Goal: Find specific page/section: Find specific page/section

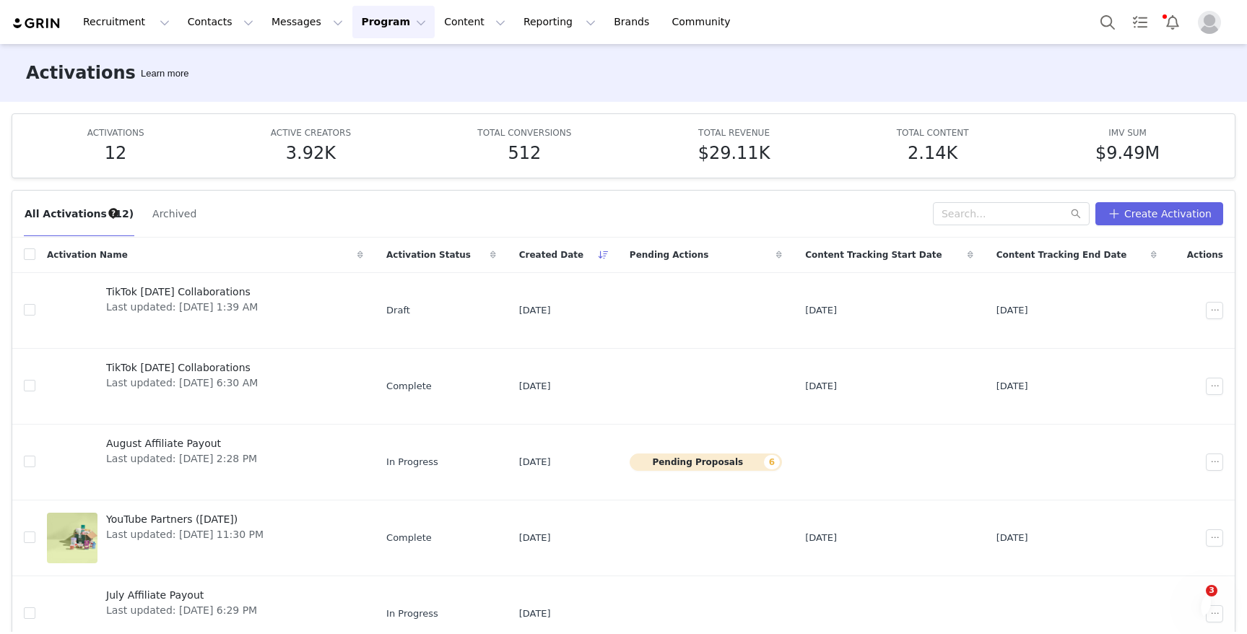
scroll to position [17, 0]
click at [362, 33] on button "Program Program" at bounding box center [393, 22] width 82 height 33
click at [368, 68] on p "Activations" at bounding box center [370, 63] width 56 height 15
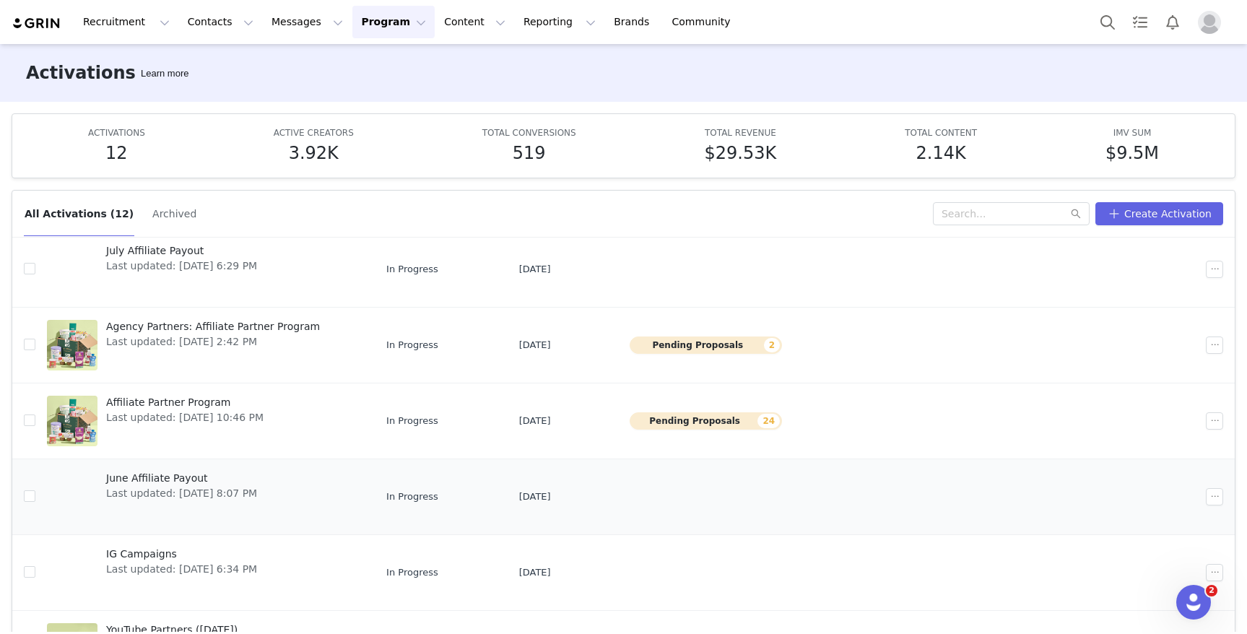
scroll to position [376, 0]
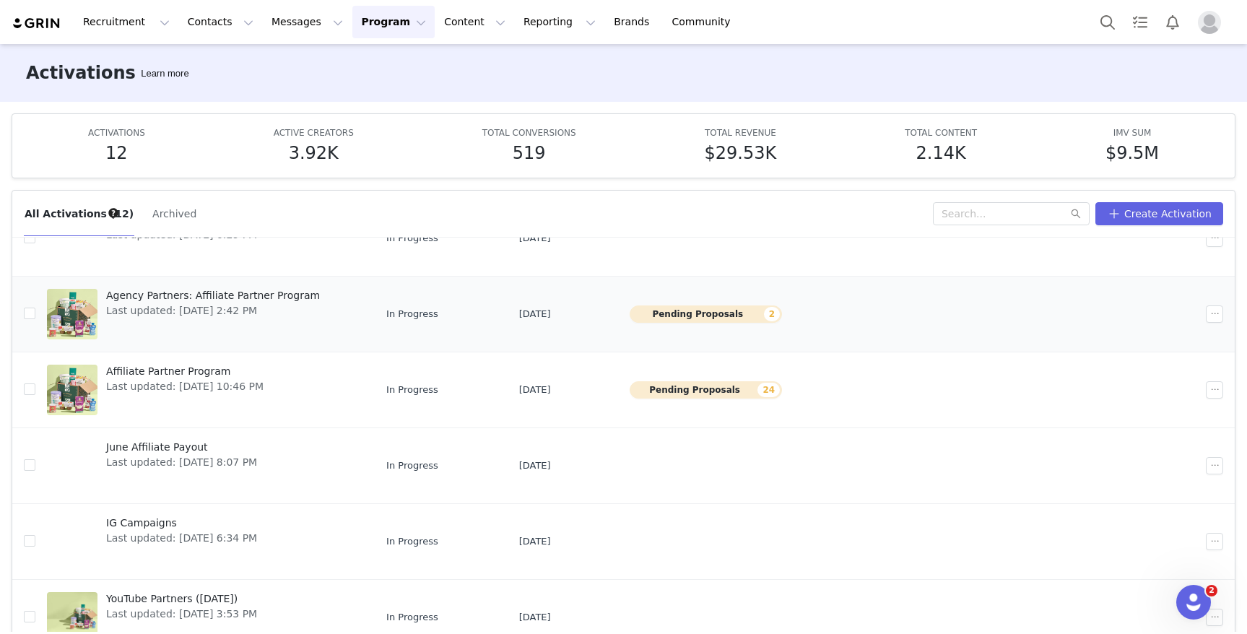
click at [193, 304] on span "Last updated: [DATE] 2:42 PM" at bounding box center [213, 310] width 214 height 15
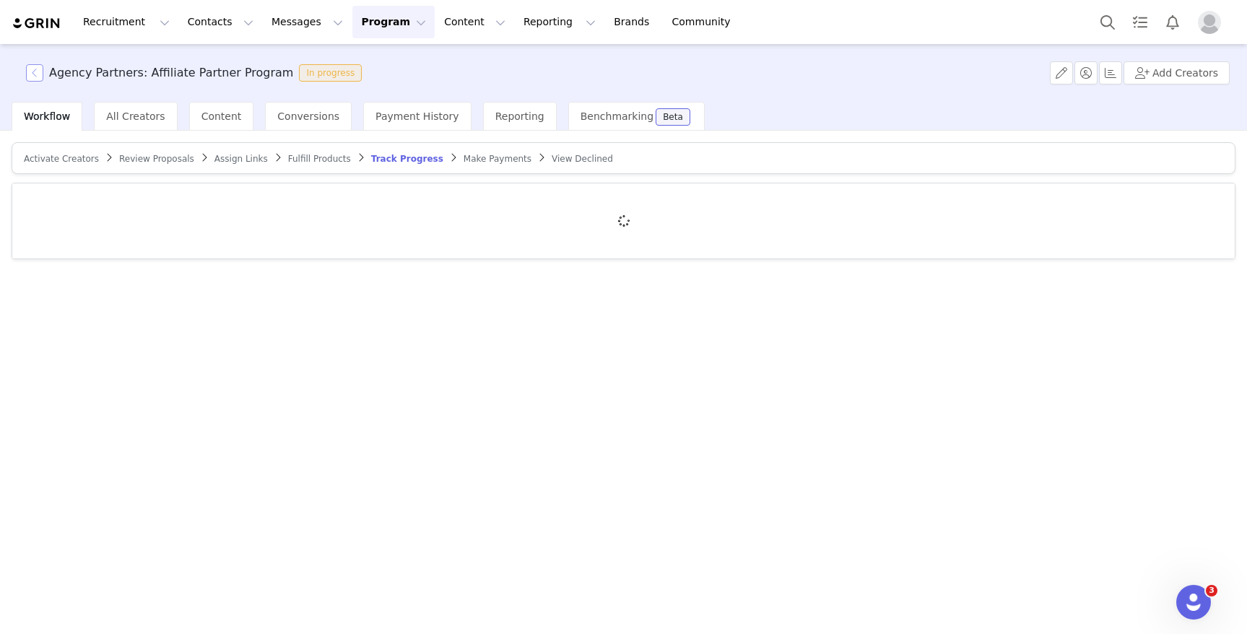
click at [31, 76] on button "button" at bounding box center [34, 72] width 17 height 17
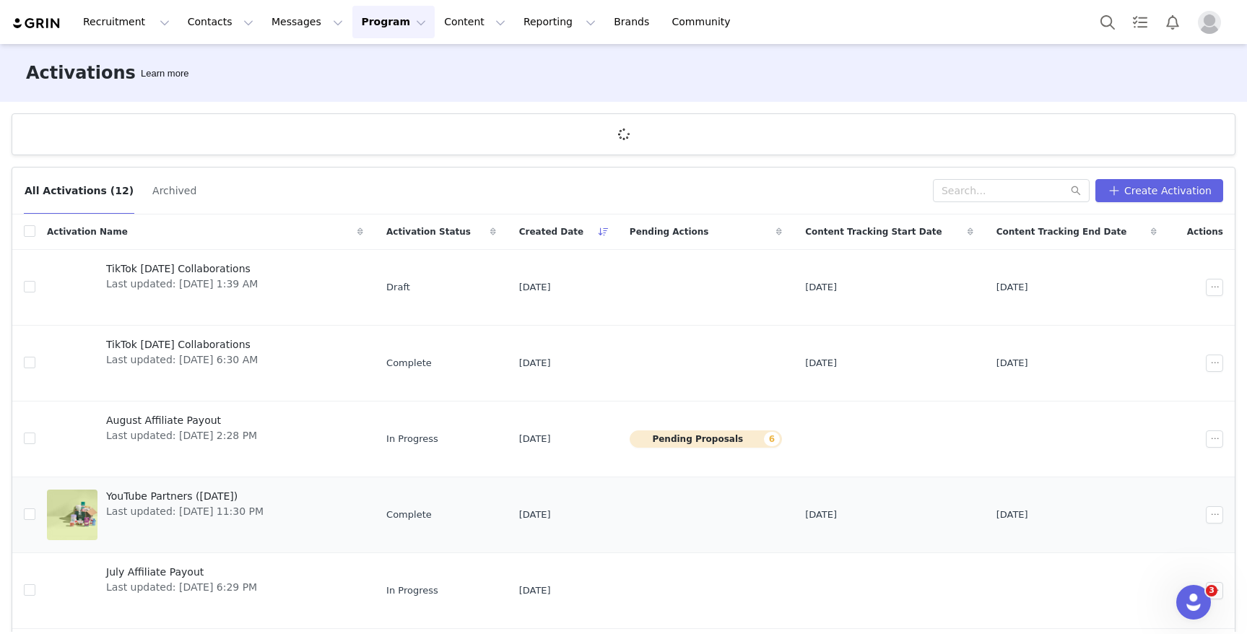
scroll to position [376, 0]
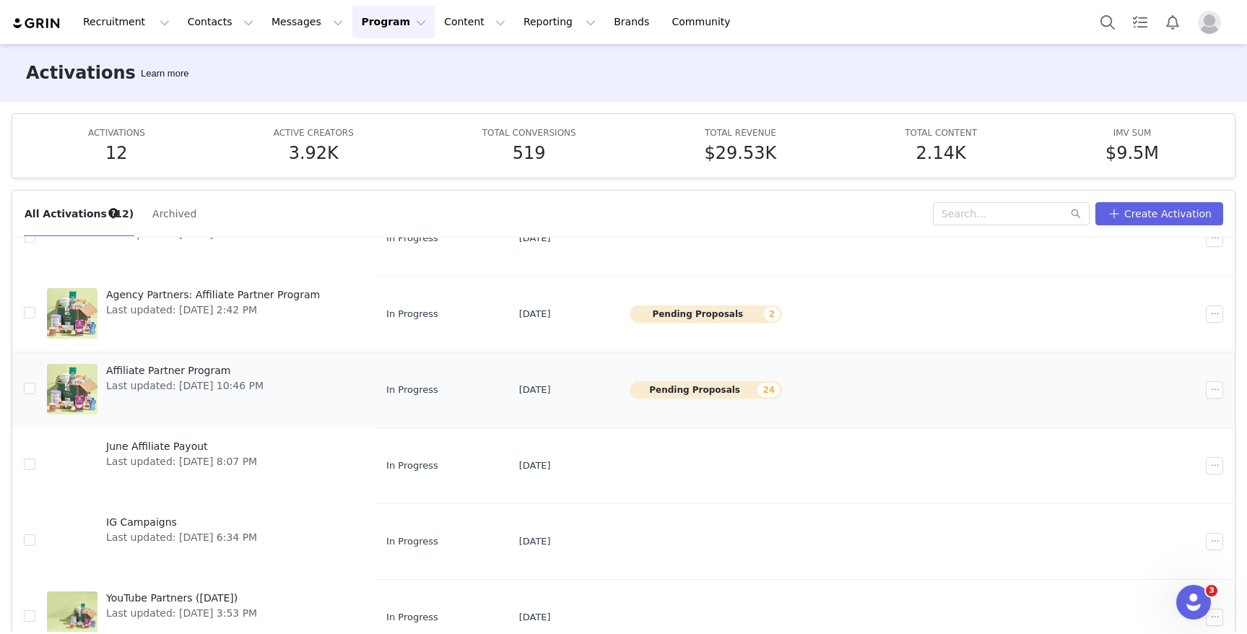
click at [191, 371] on span "Affiliate Partner Program" at bounding box center [184, 371] width 157 height 15
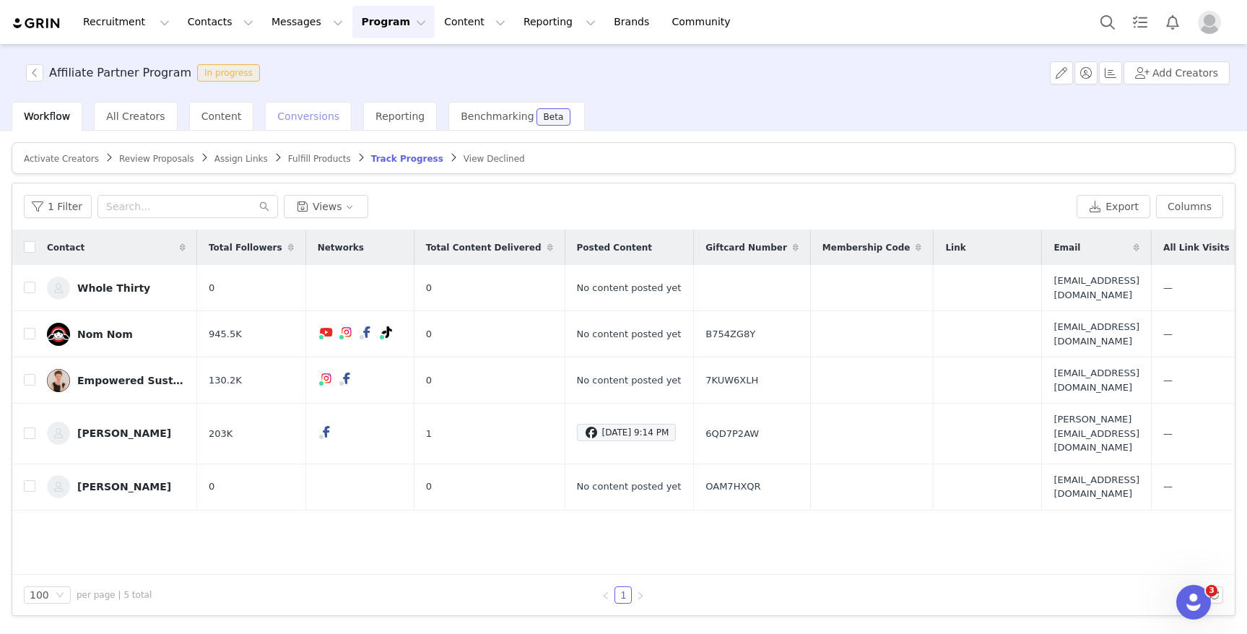
click at [300, 127] on div "Conversions" at bounding box center [308, 116] width 87 height 29
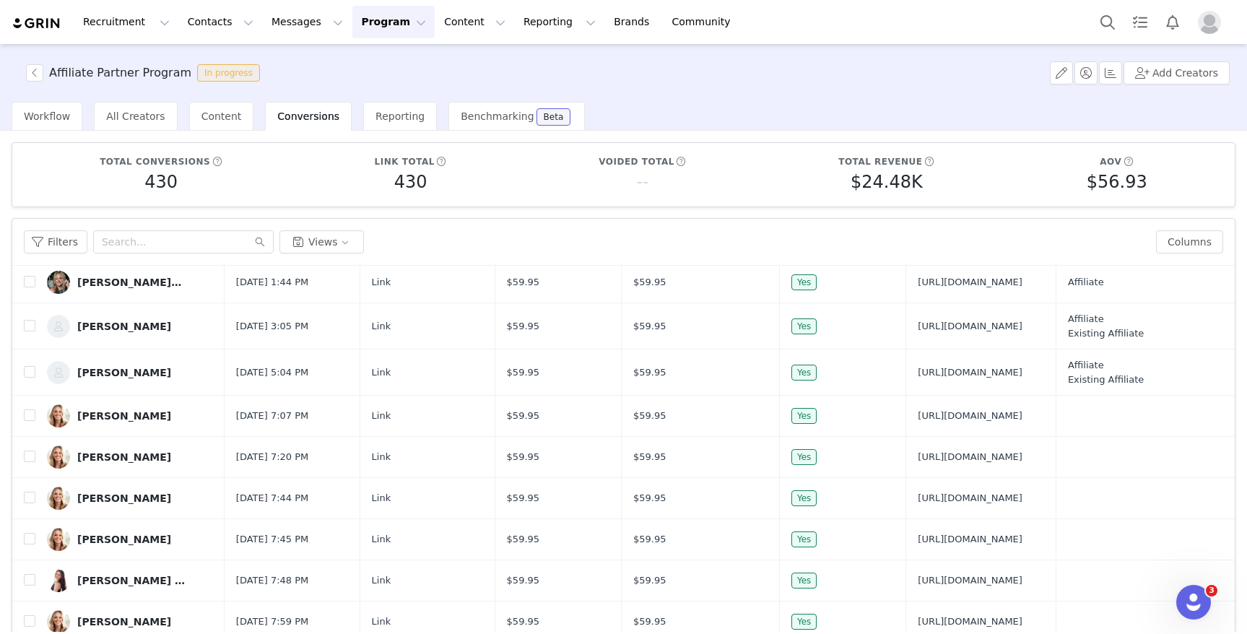
scroll to position [104, 0]
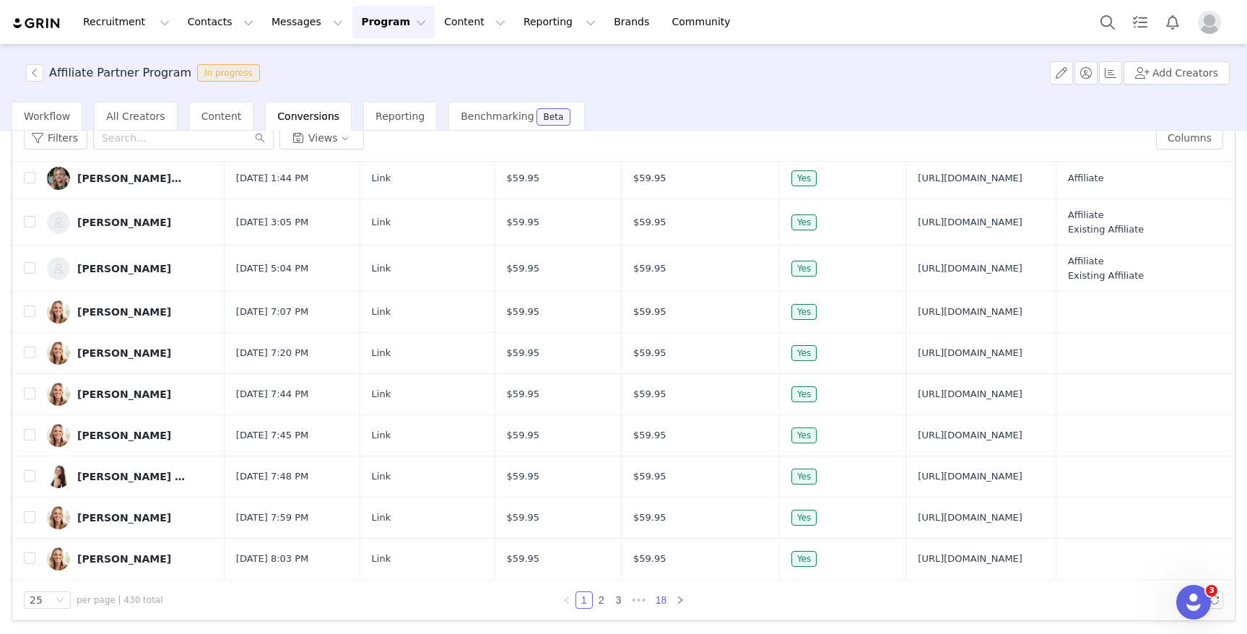
click at [658, 606] on link "18" at bounding box center [661, 600] width 20 height 16
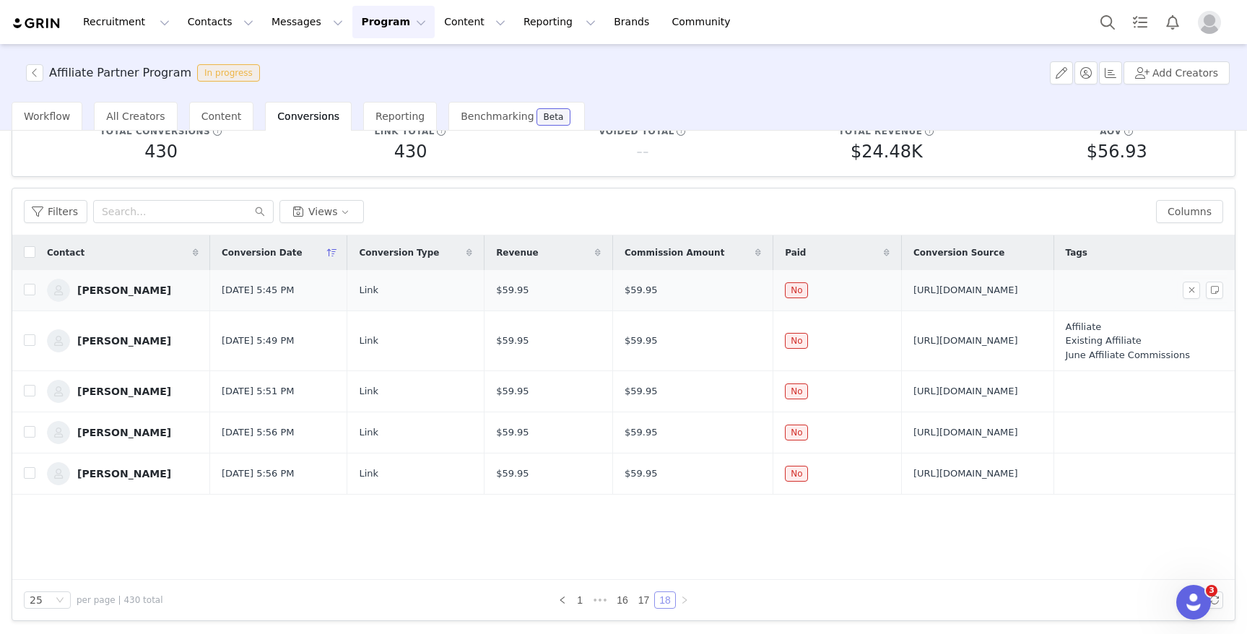
scroll to position [0, 0]
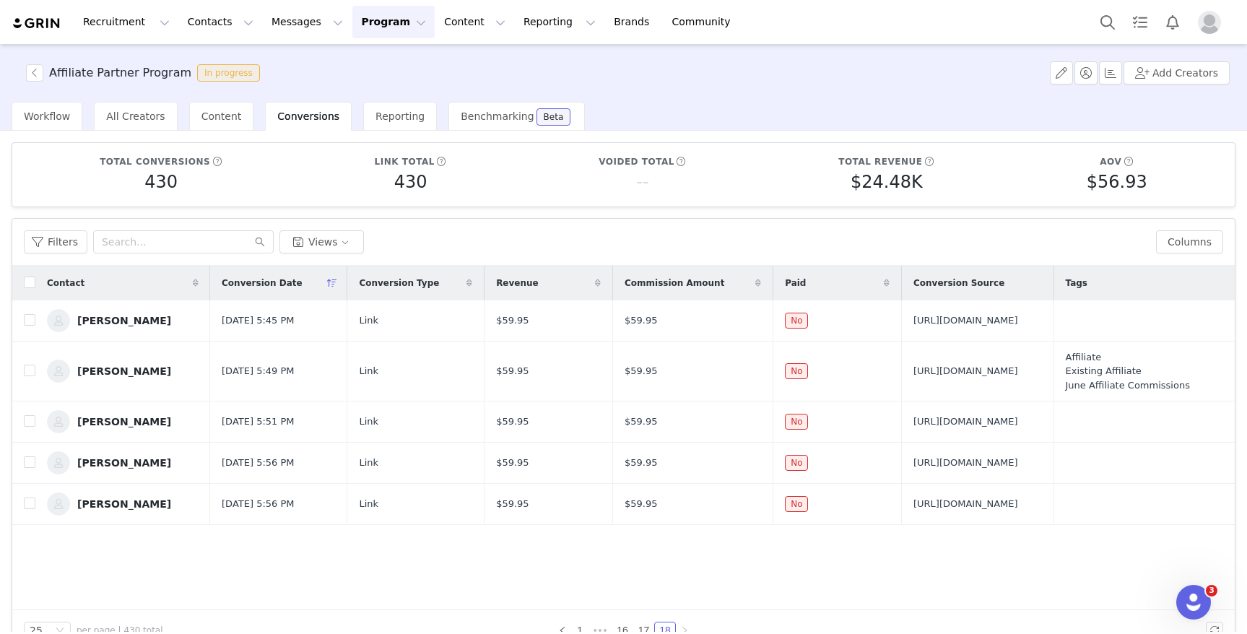
click at [352, 43] on div "Recruitment Recruitment Creator Search Curated Lists Landing Pages Web Extensio…" at bounding box center [623, 22] width 1247 height 44
click at [352, 38] on button "Program Program" at bounding box center [393, 22] width 82 height 33
click at [360, 58] on p "Activations" at bounding box center [370, 63] width 56 height 15
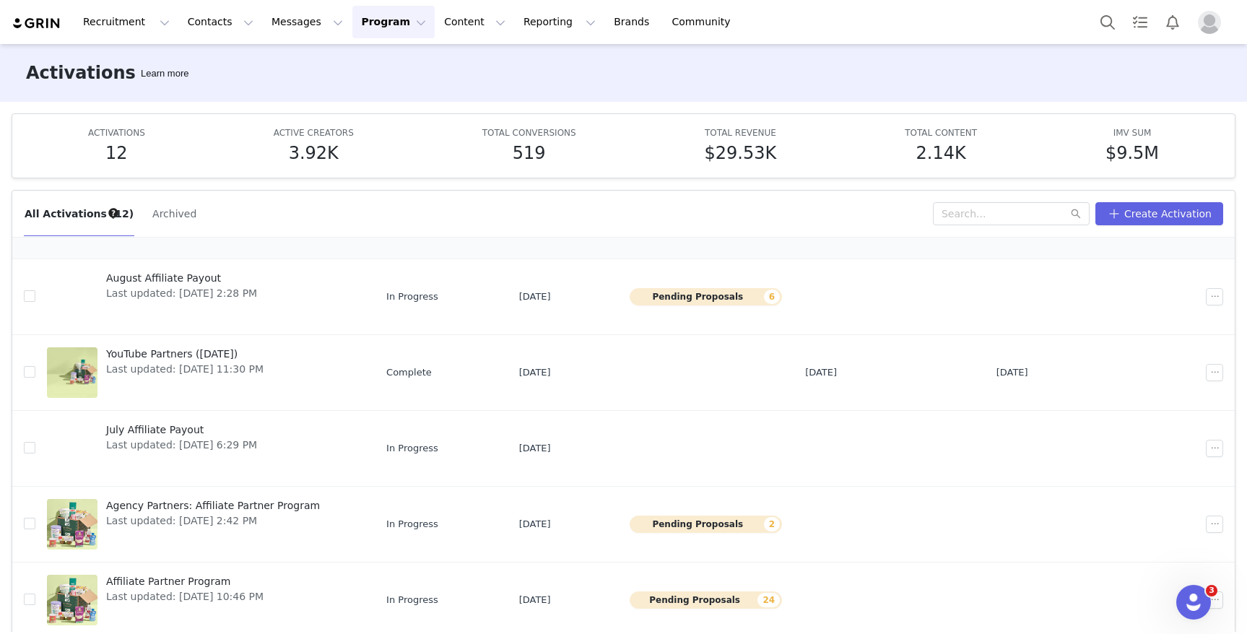
scroll to position [168, 0]
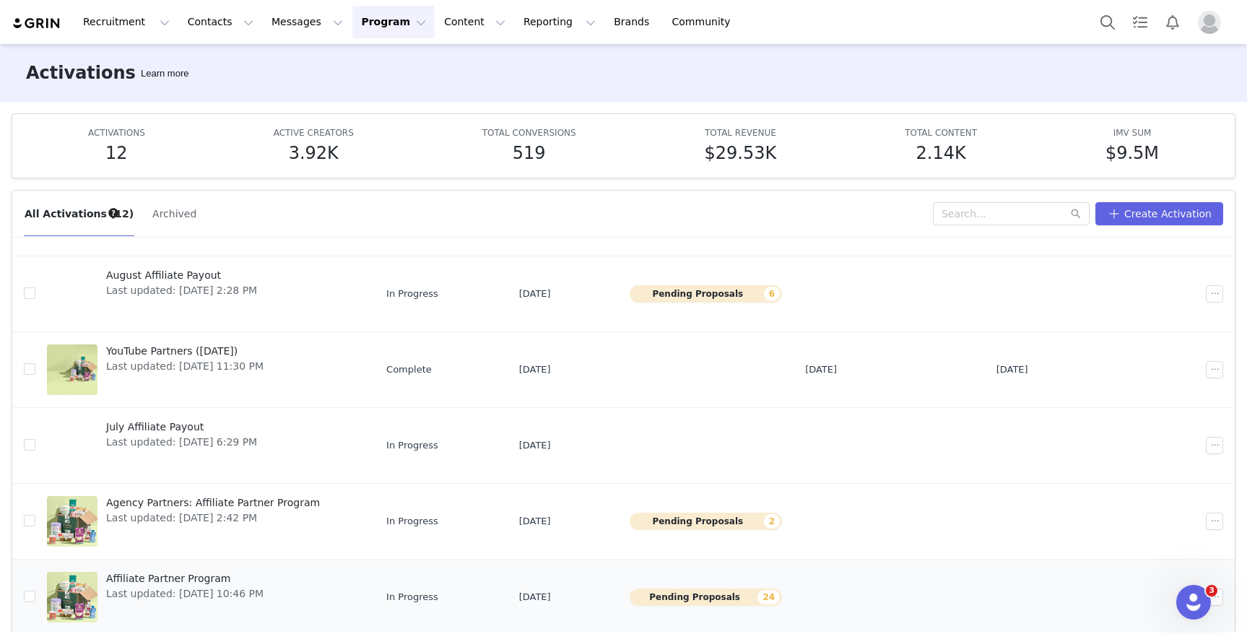
click at [189, 573] on span "Affiliate Partner Program" at bounding box center [184, 578] width 157 height 15
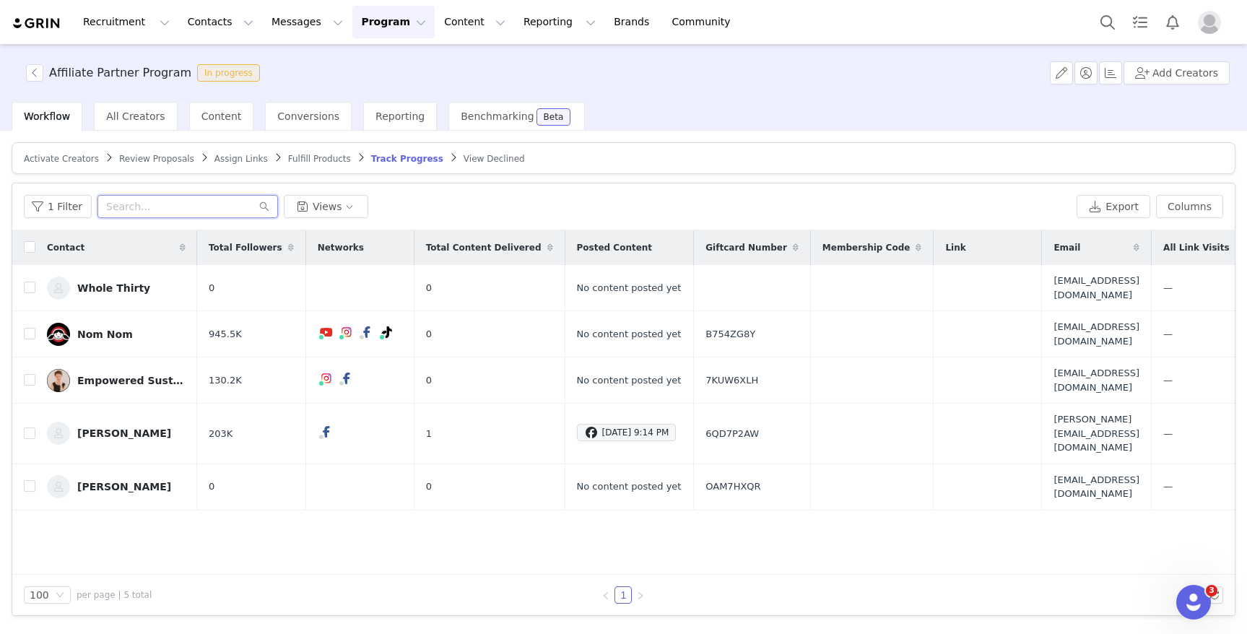
click at [125, 208] on input "text" at bounding box center [188, 206] width 181 height 23
click at [45, 209] on button "1 Filter" at bounding box center [58, 206] width 68 height 23
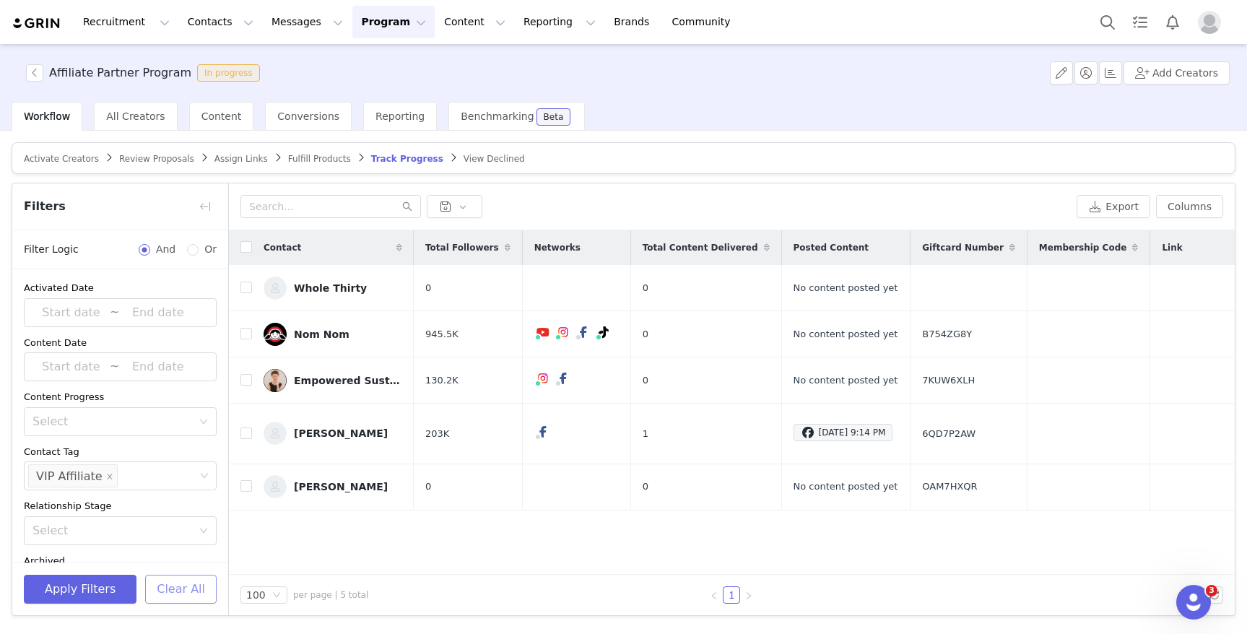
click at [194, 594] on button "Clear All" at bounding box center [181, 589] width 72 height 29
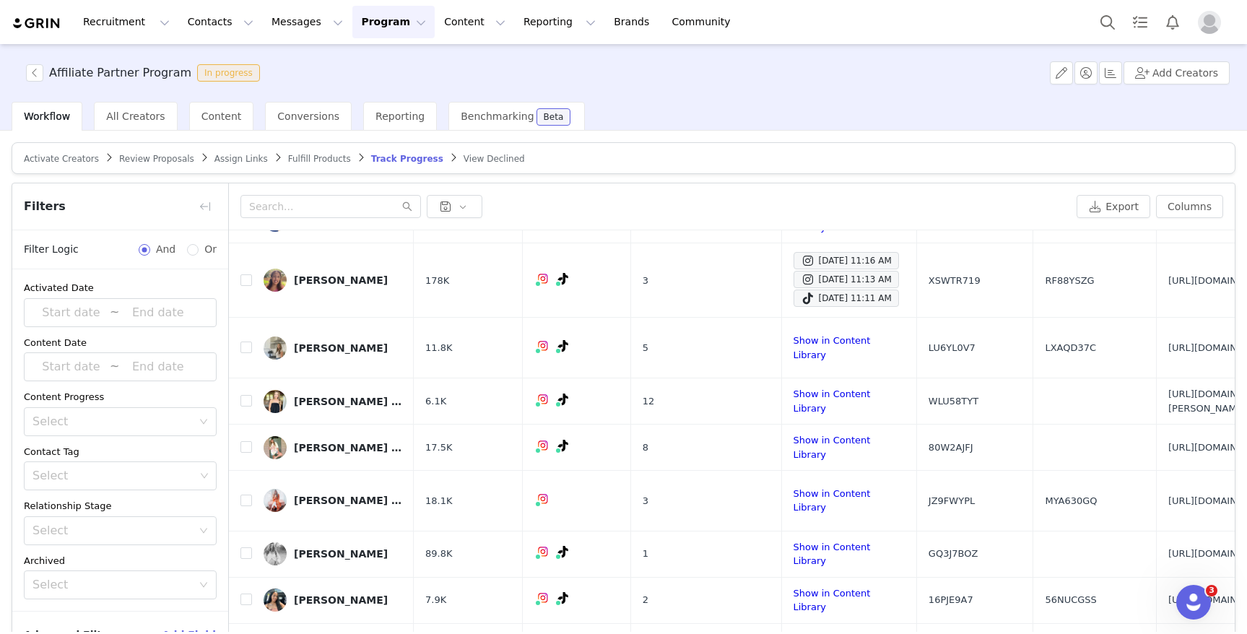
scroll to position [3850, 0]
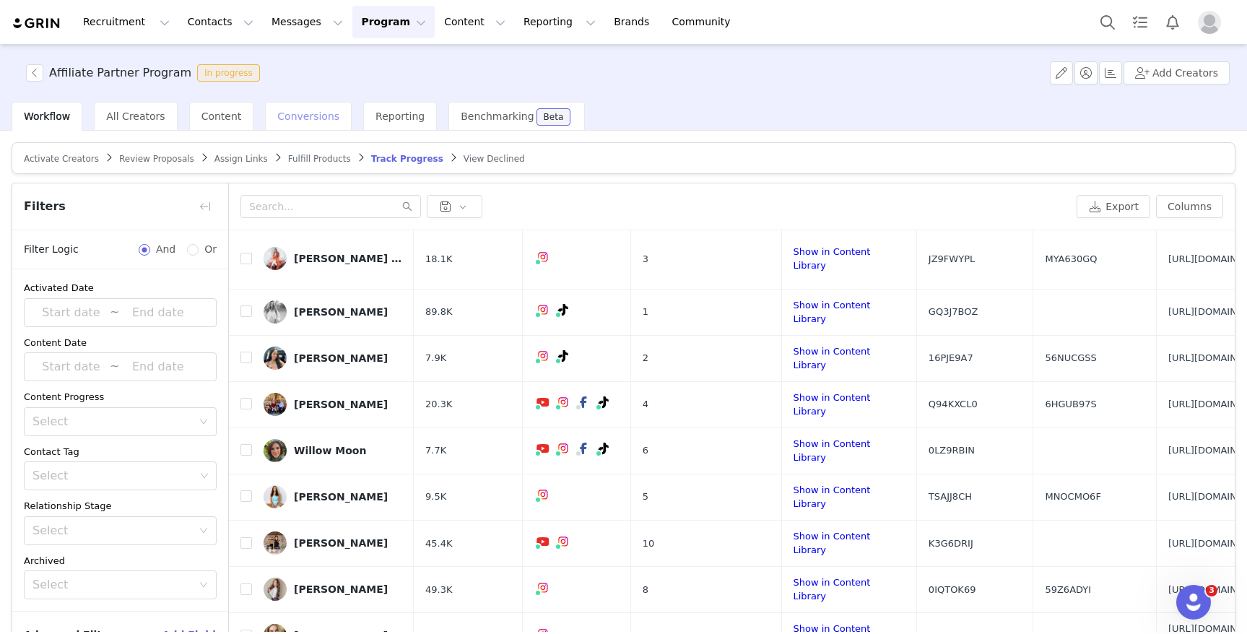
click at [310, 119] on span "Conversions" at bounding box center [308, 117] width 62 height 12
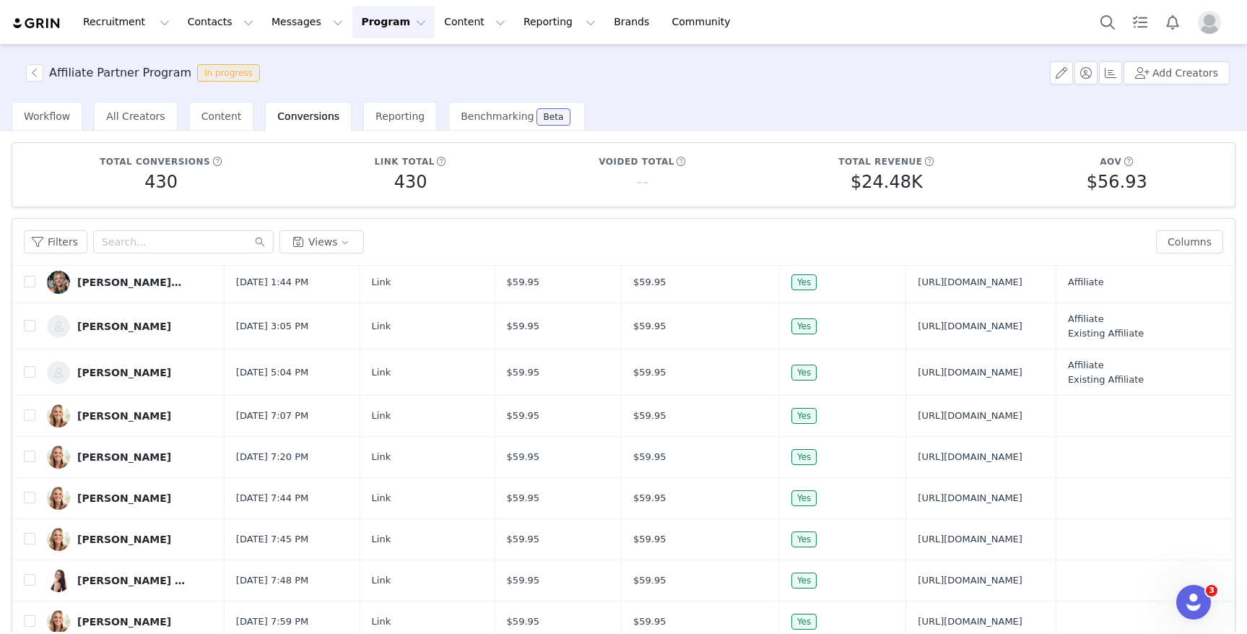
scroll to position [104, 0]
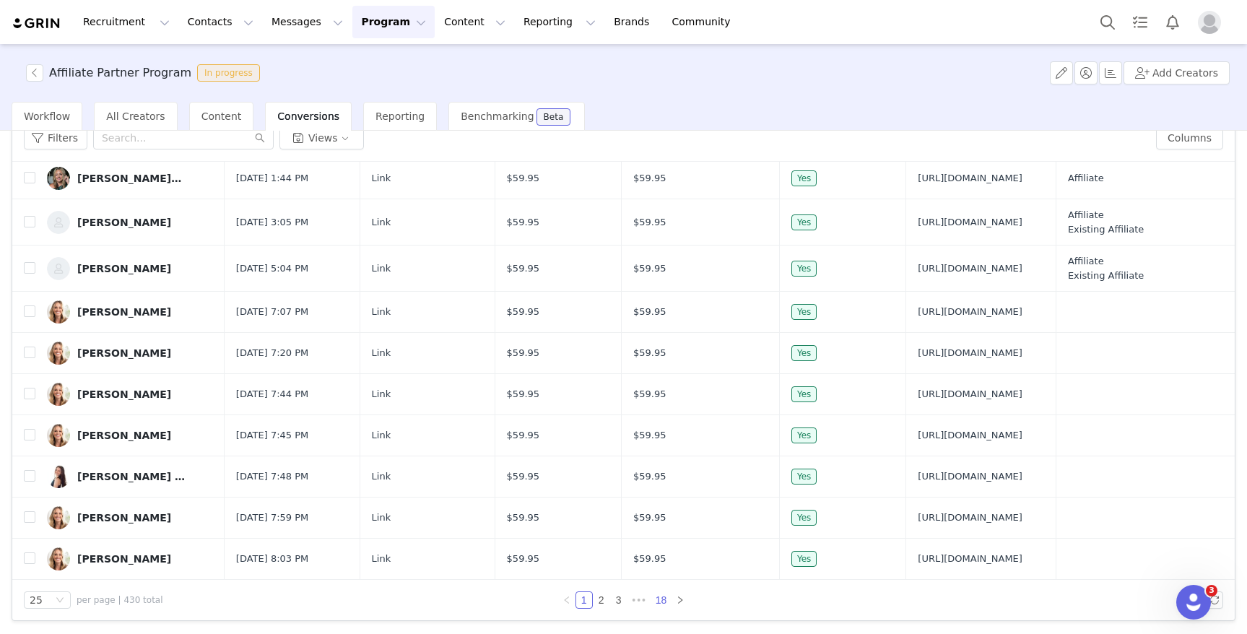
click at [662, 602] on link "18" at bounding box center [661, 600] width 20 height 16
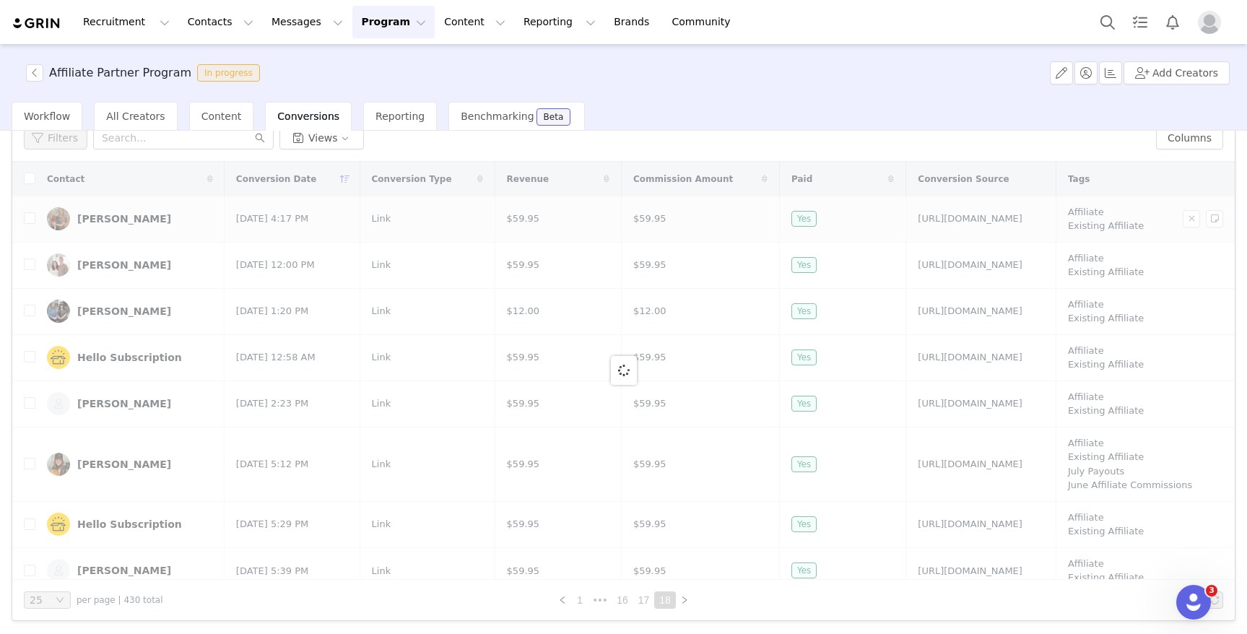
scroll to position [30, 0]
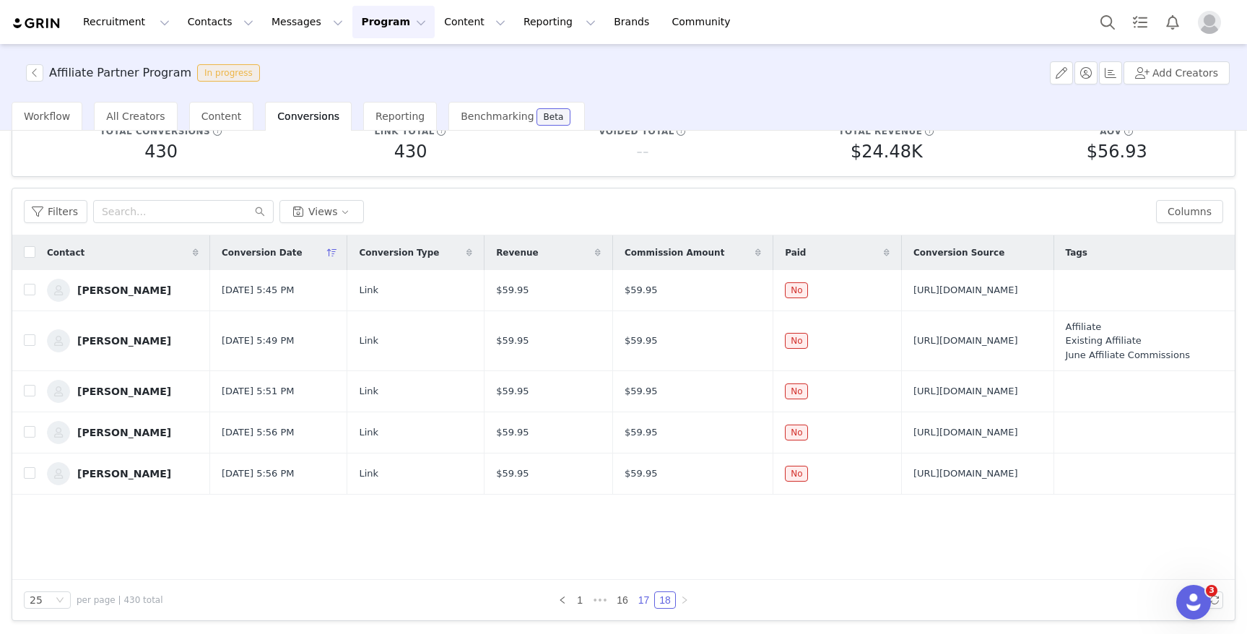
click at [638, 602] on link "17" at bounding box center [644, 600] width 20 height 16
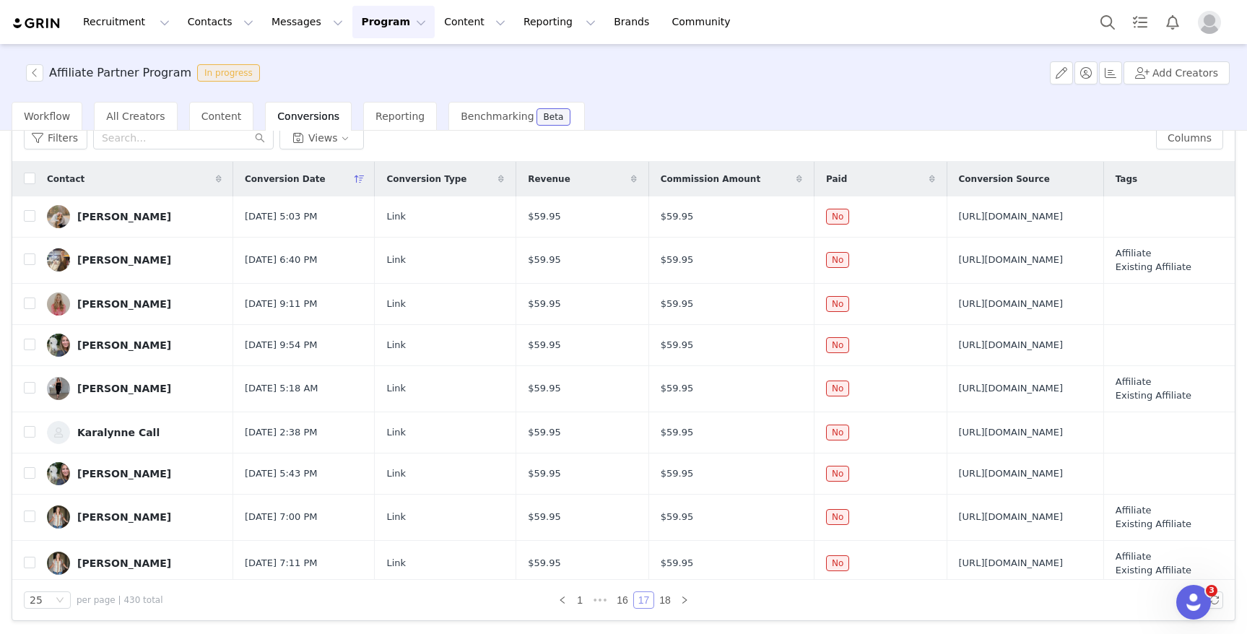
scroll to position [0, 0]
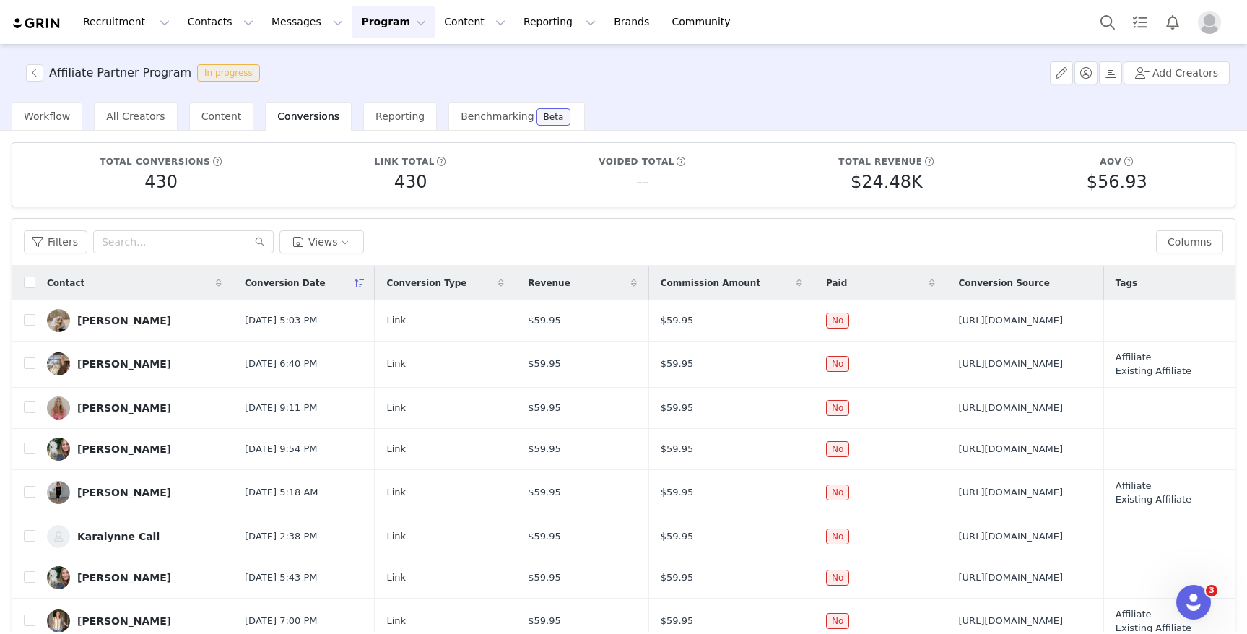
click at [310, 124] on div "Conversions" at bounding box center [308, 116] width 87 height 29
click at [203, 121] on span "Content" at bounding box center [222, 117] width 40 height 12
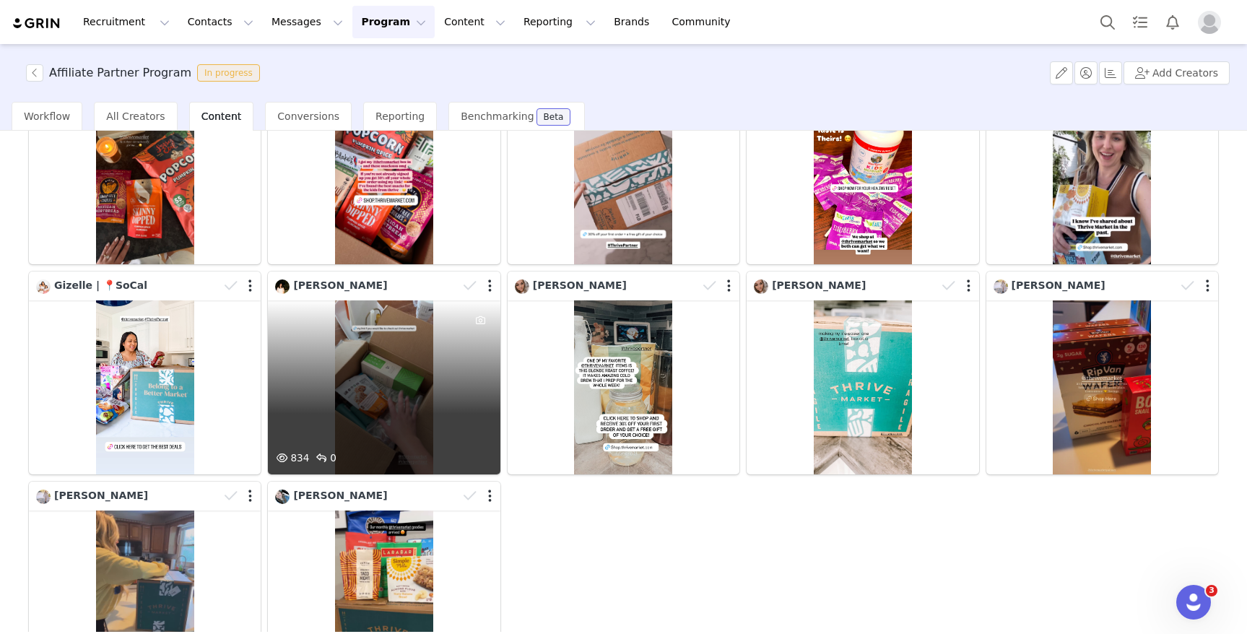
scroll to position [303, 0]
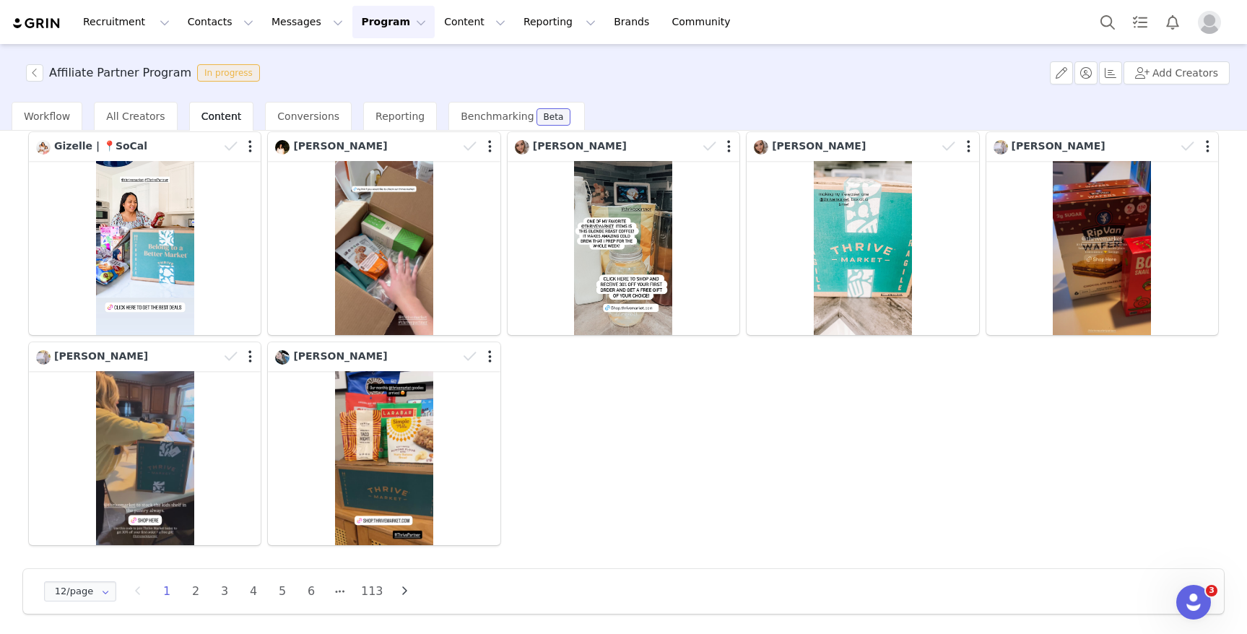
click at [367, 34] on button "Program Program" at bounding box center [393, 22] width 82 height 33
click at [380, 61] on p "Activations" at bounding box center [370, 63] width 56 height 15
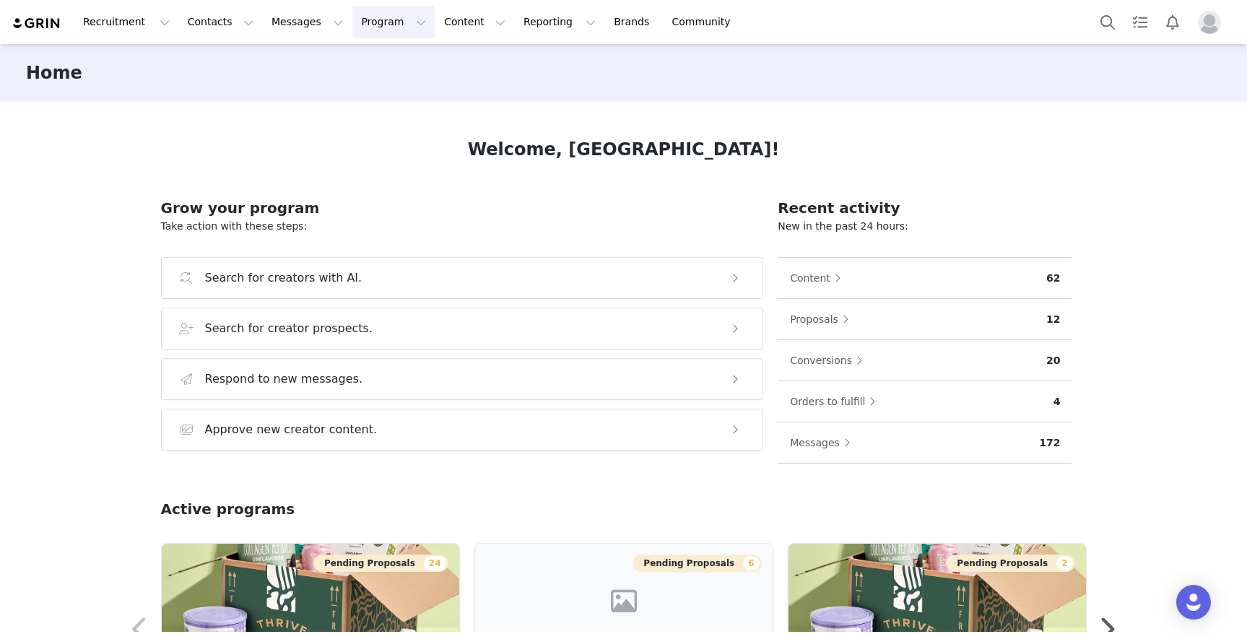
click at [371, 21] on button "Program Program" at bounding box center [393, 22] width 82 height 33
click at [382, 65] on p "Activations" at bounding box center [370, 63] width 56 height 15
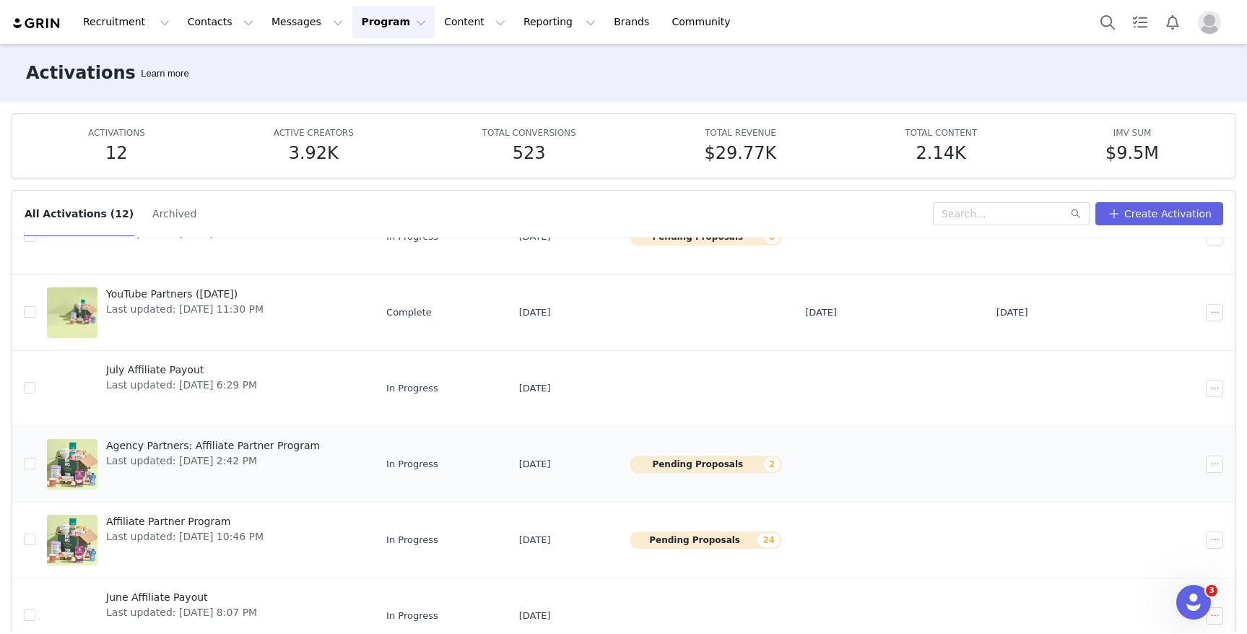
scroll to position [227, 0]
click at [209, 522] on span "Affiliate Partner Program" at bounding box center [184, 520] width 157 height 15
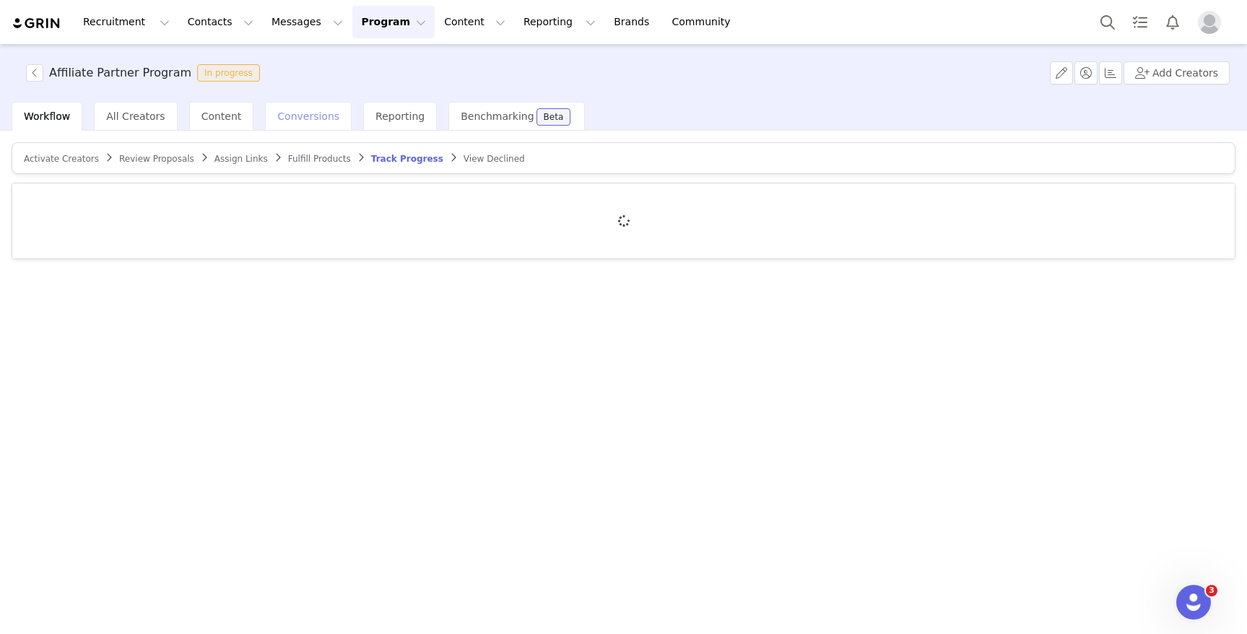
click at [308, 118] on span "Conversions" at bounding box center [308, 117] width 62 height 12
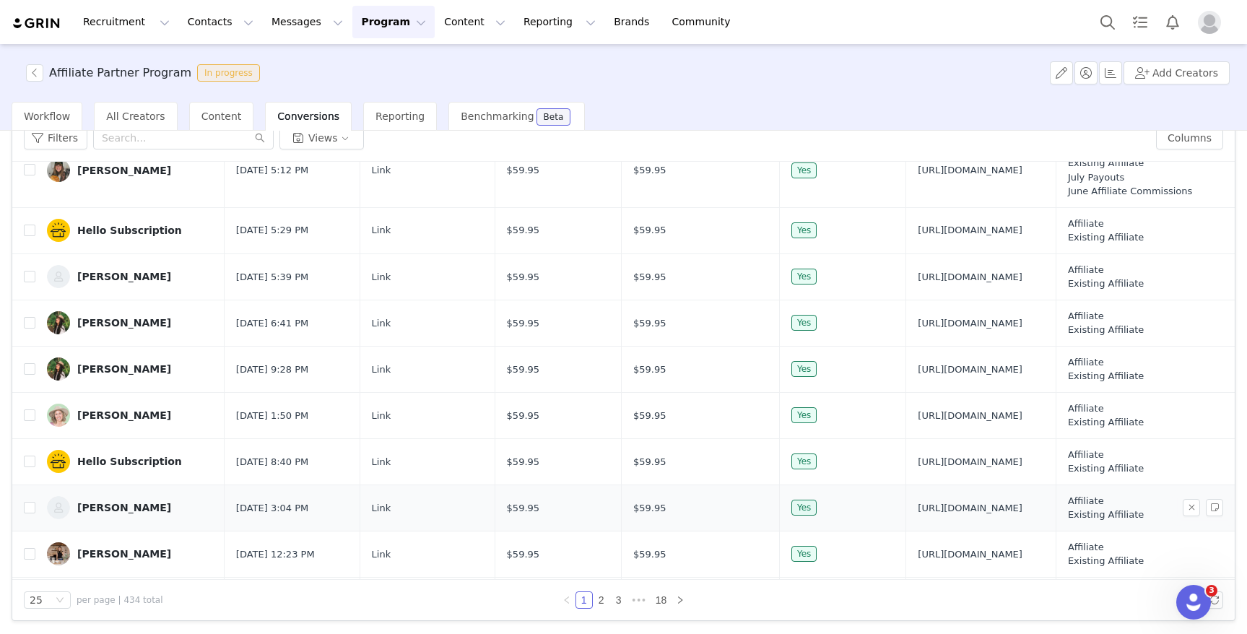
scroll to position [330, 0]
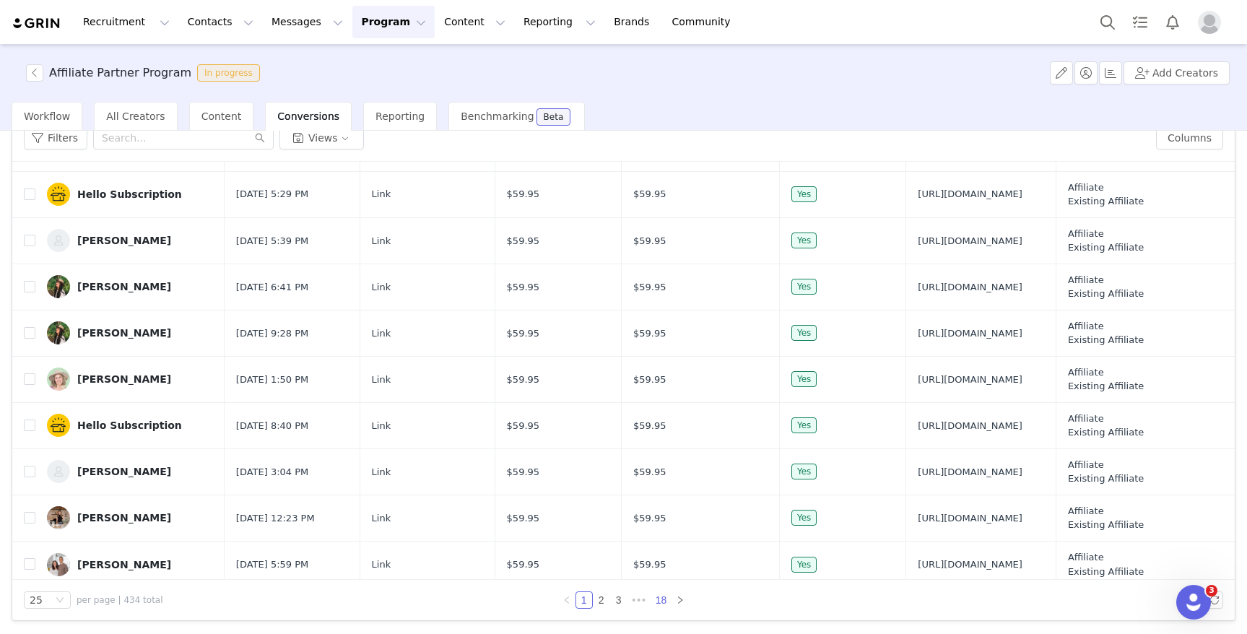
click at [659, 600] on link "18" at bounding box center [661, 600] width 20 height 16
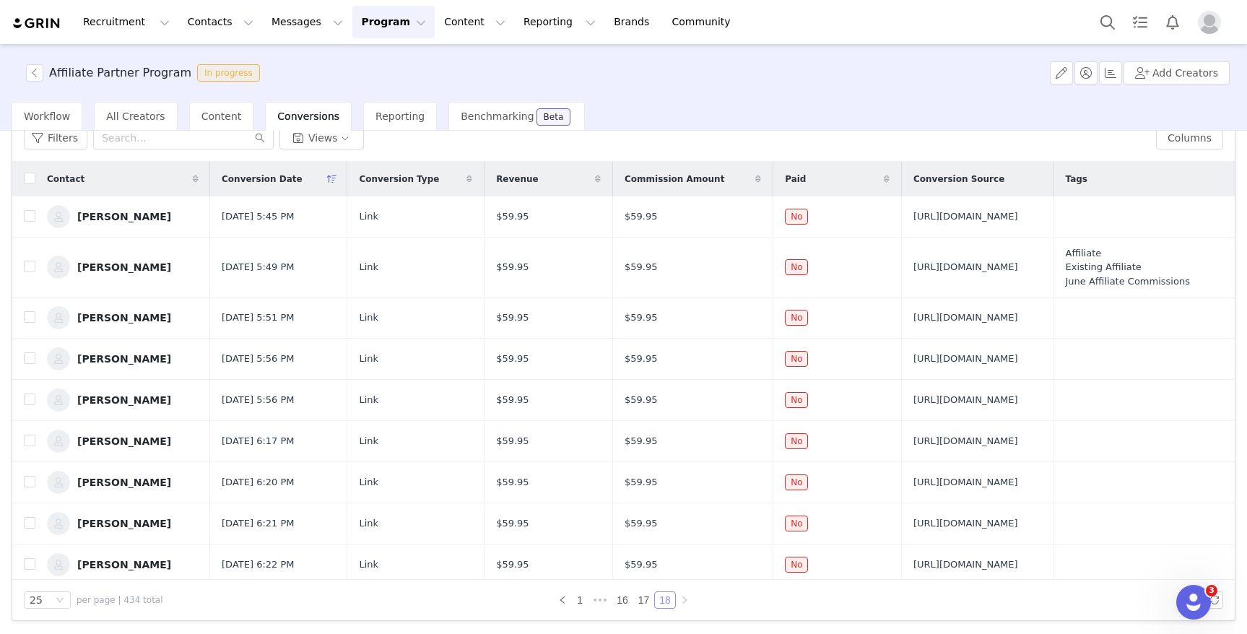
scroll to position [6, 0]
